Goal: Information Seeking & Learning: Learn about a topic

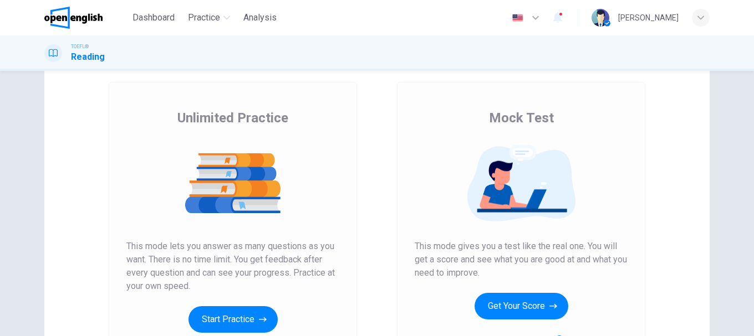
scroll to position [111, 0]
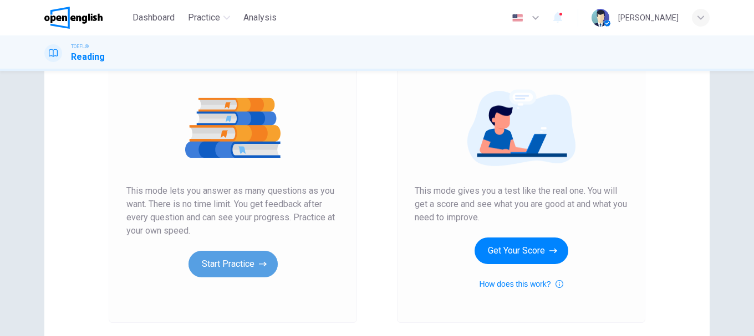
click at [259, 263] on icon "button" at bounding box center [263, 264] width 8 height 11
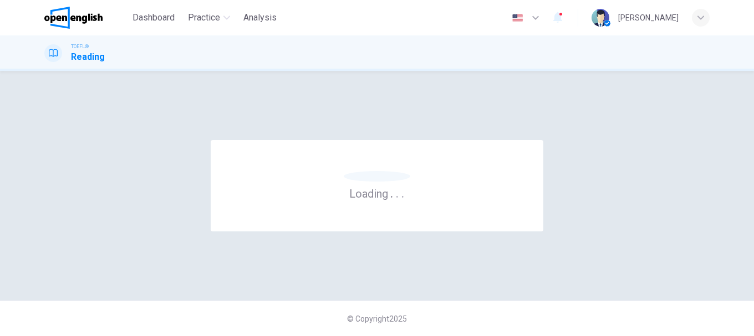
scroll to position [0, 0]
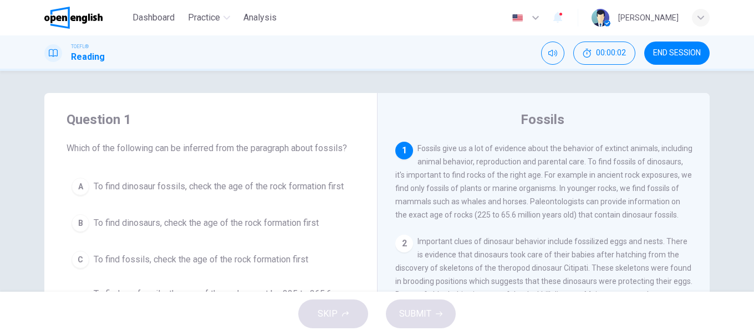
click at [464, 148] on span "Fossils give us a lot of evidence about the behavior of extinct animals, includ…" at bounding box center [543, 181] width 297 height 75
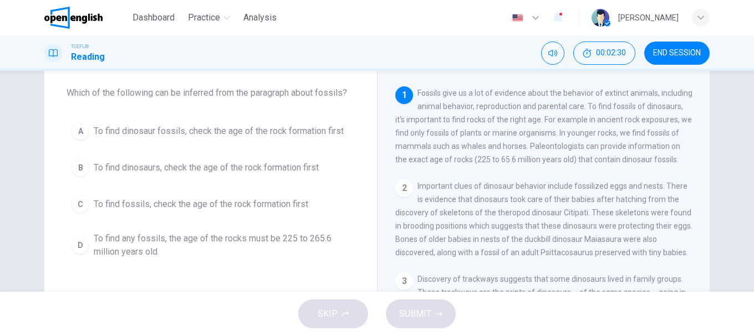
click at [263, 132] on span "To find dinosaur fossils, check the age of the rock formation first" at bounding box center [219, 131] width 250 height 13
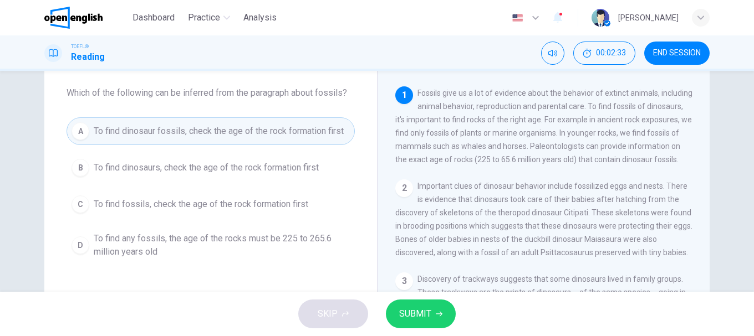
click at [425, 311] on span "SUBMIT" at bounding box center [415, 314] width 32 height 16
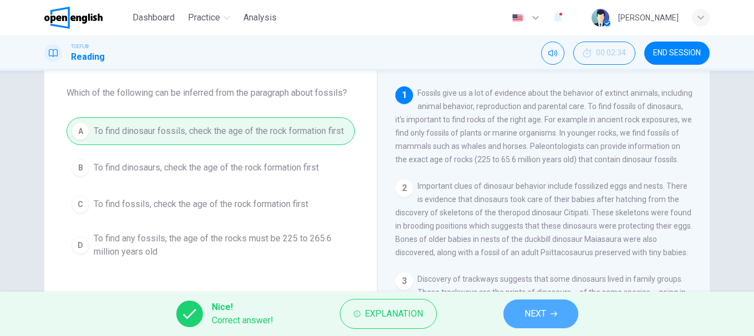
click at [542, 322] on button "NEXT" at bounding box center [540, 314] width 75 height 29
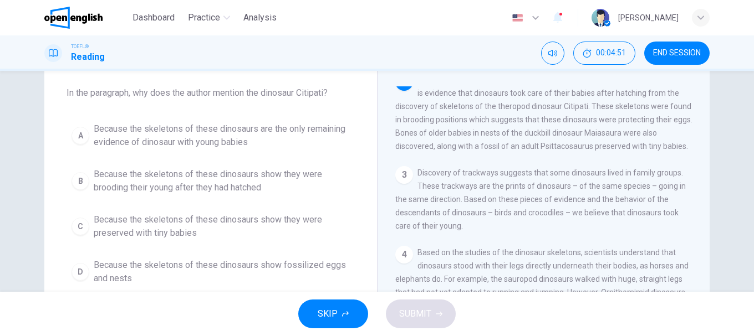
click at [90, 227] on button "C Because the skeletons of these dinosaurs show they were preserved with tiny b…" at bounding box center [210, 226] width 288 height 37
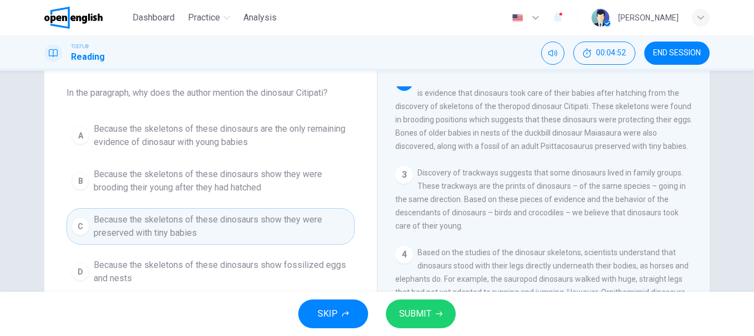
click at [411, 318] on span "SUBMIT" at bounding box center [415, 314] width 32 height 16
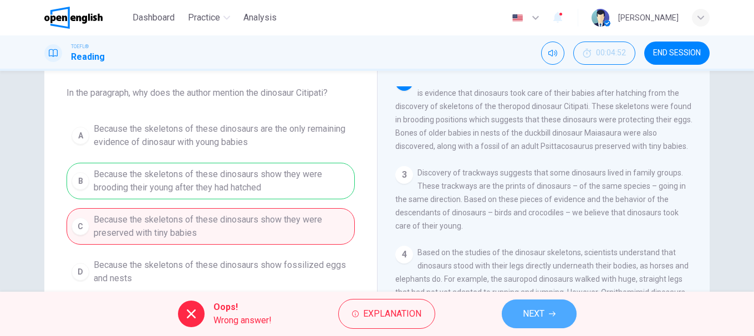
click at [534, 310] on span "NEXT" at bounding box center [533, 314] width 22 height 16
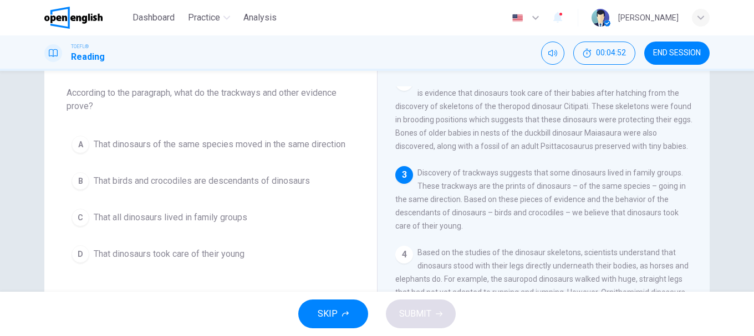
scroll to position [199, 0]
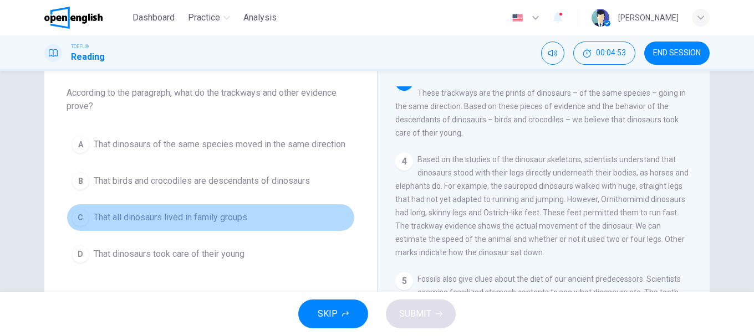
click at [335, 211] on button "C That all dinosaurs lived in family groups" at bounding box center [210, 218] width 288 height 28
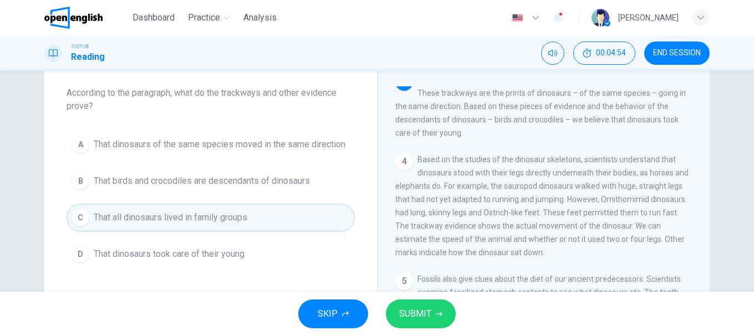
click at [356, 201] on div "Question 3 According to the paragraph, what do the trackways and other evidence…" at bounding box center [210, 162] width 332 height 248
click at [209, 247] on button "D That dinosaurs took care of their young" at bounding box center [210, 254] width 288 height 28
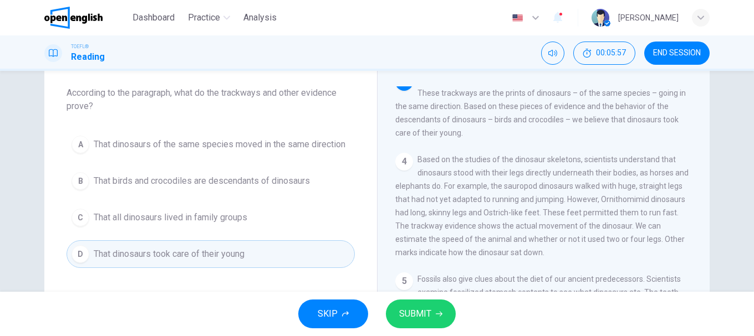
click at [406, 305] on button "SUBMIT" at bounding box center [421, 314] width 70 height 29
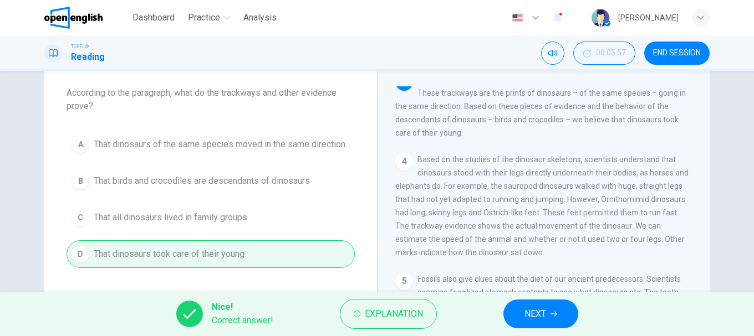
click at [539, 316] on span "NEXT" at bounding box center [535, 314] width 22 height 16
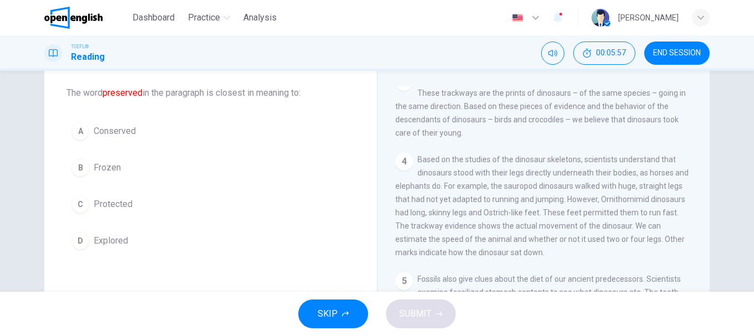
scroll to position [106, 0]
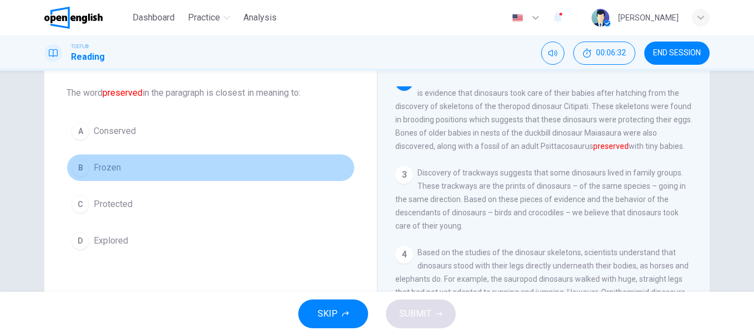
click at [90, 170] on button "B Frozen" at bounding box center [210, 168] width 288 height 28
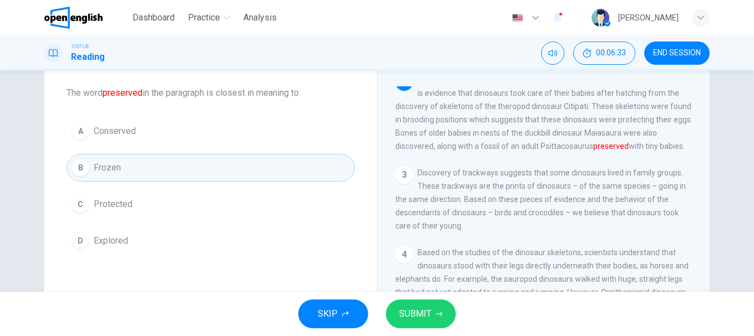
click at [429, 306] on button "SUBMIT" at bounding box center [421, 314] width 70 height 29
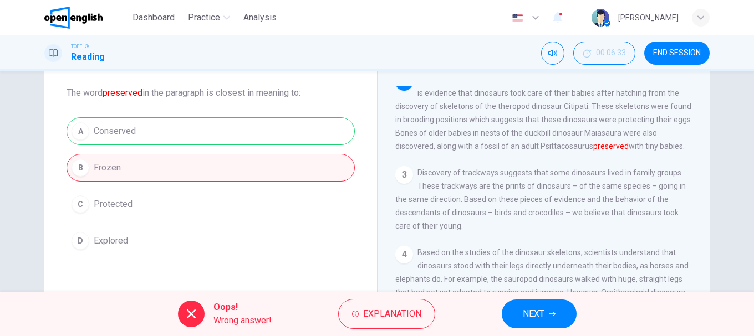
click at [351, 208] on div "A Conserved B Frozen C Protected D Explored" at bounding box center [210, 185] width 288 height 137
click at [544, 315] on span "NEXT" at bounding box center [533, 314] width 22 height 16
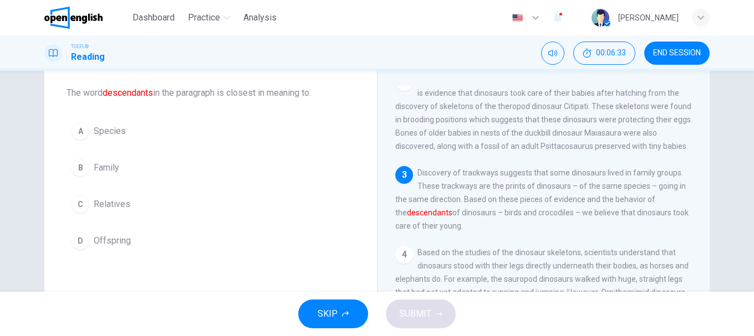
scroll to position [199, 0]
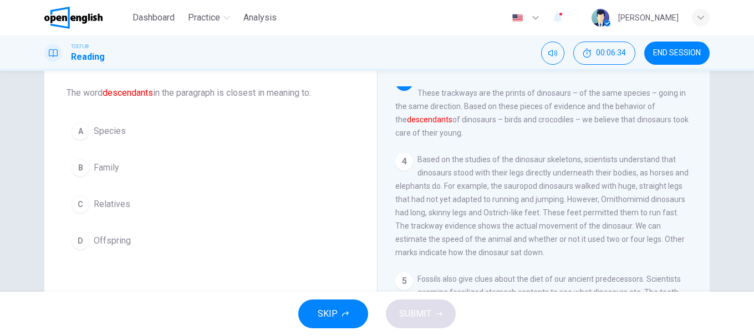
click at [325, 218] on div "A Species B Family C Relatives D Offspring" at bounding box center [210, 185] width 288 height 137
click at [101, 199] on span "Relatives" at bounding box center [112, 204] width 37 height 13
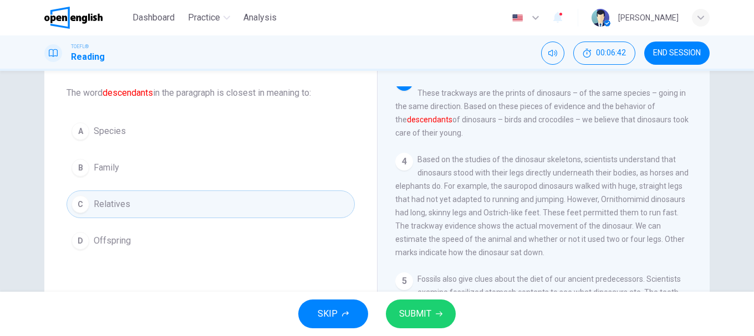
click at [428, 310] on span "SUBMIT" at bounding box center [415, 314] width 32 height 16
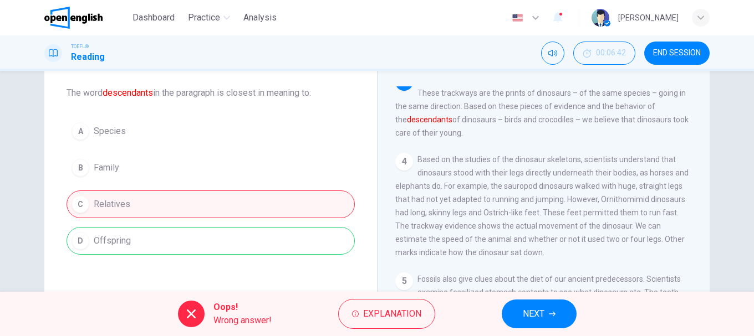
click at [34, 167] on div "Question 5 The word descendants in the paragraph is closest in meaning to: A Sp…" at bounding box center [377, 230] width 700 height 385
click at [550, 309] on button "NEXT" at bounding box center [538, 314] width 75 height 29
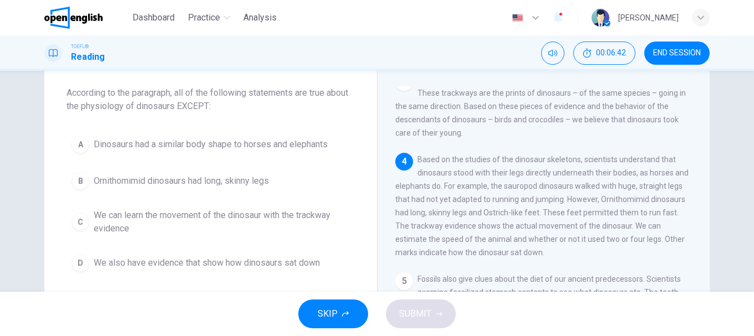
scroll to position [279, 0]
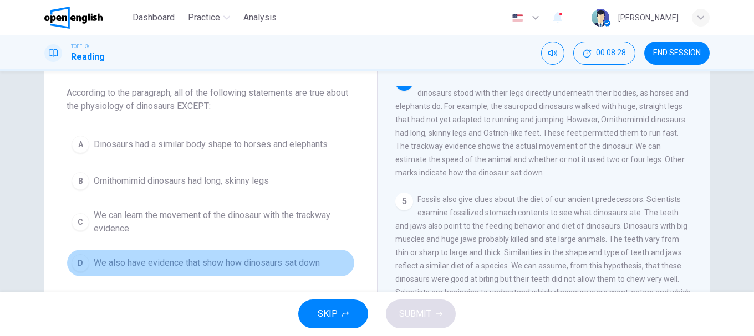
click at [68, 254] on button "D We also have evidence that show how dinosaurs sat down" at bounding box center [210, 263] width 288 height 28
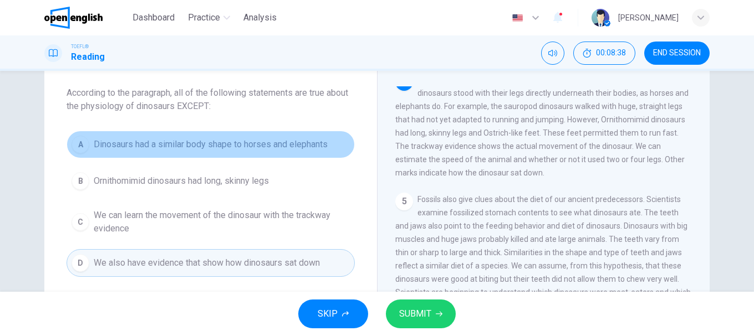
click at [106, 147] on span "Dinosaurs had a similar body shape to horses and elephants" at bounding box center [211, 144] width 234 height 13
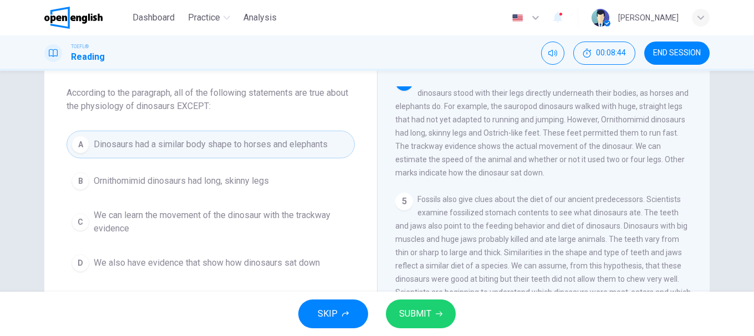
click at [439, 334] on div "SKIP SUBMIT" at bounding box center [377, 314] width 754 height 44
click at [433, 322] on button "SUBMIT" at bounding box center [421, 314] width 70 height 29
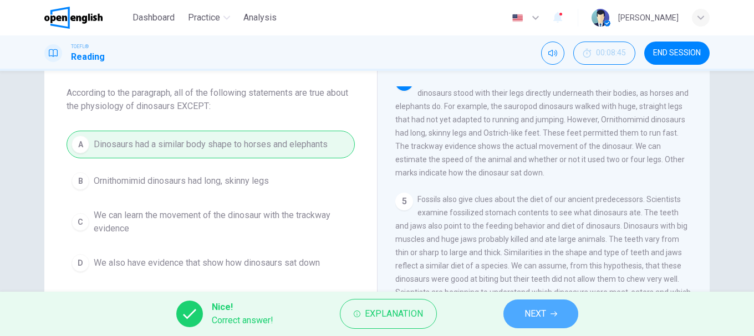
click at [546, 310] on button "NEXT" at bounding box center [540, 314] width 75 height 29
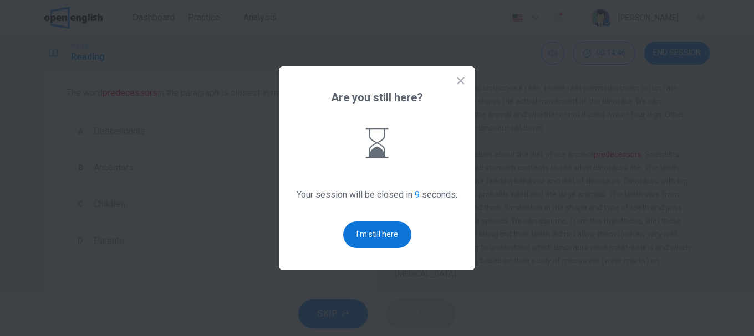
click at [376, 237] on button "I'm still here" at bounding box center [377, 235] width 68 height 27
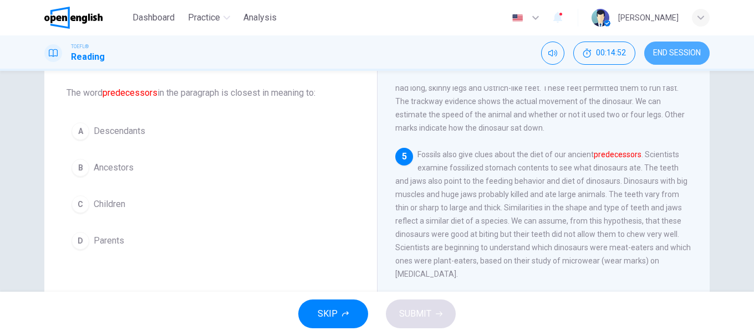
click at [680, 54] on span "END SESSION" at bounding box center [677, 53] width 48 height 9
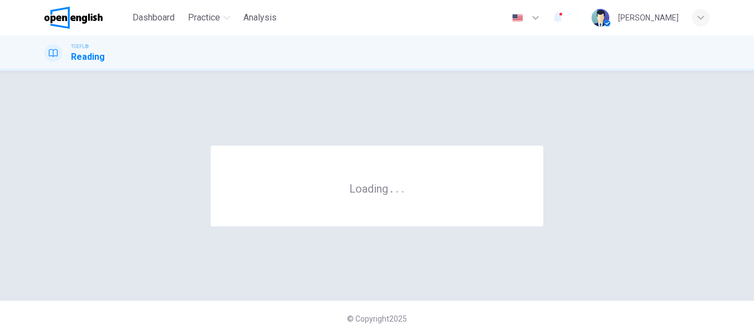
scroll to position [0, 0]
